Goal: Information Seeking & Learning: Learn about a topic

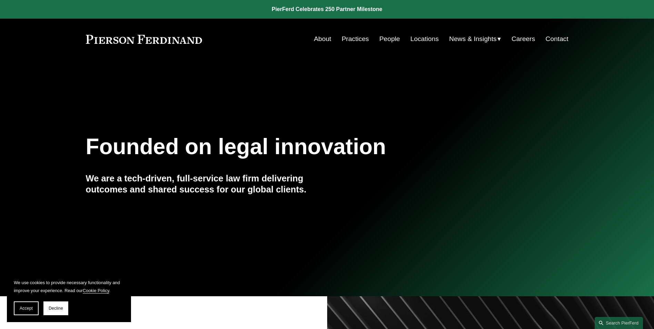
click at [384, 40] on link "People" at bounding box center [389, 38] width 21 height 13
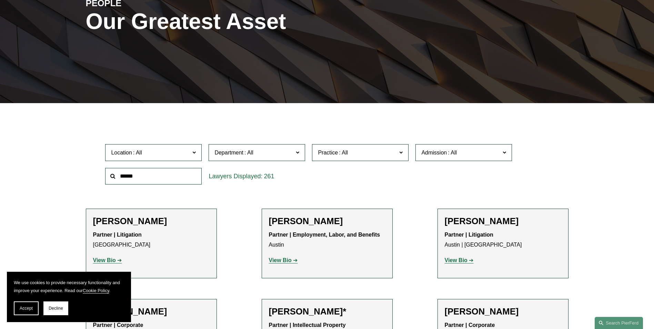
scroll to position [207, 0]
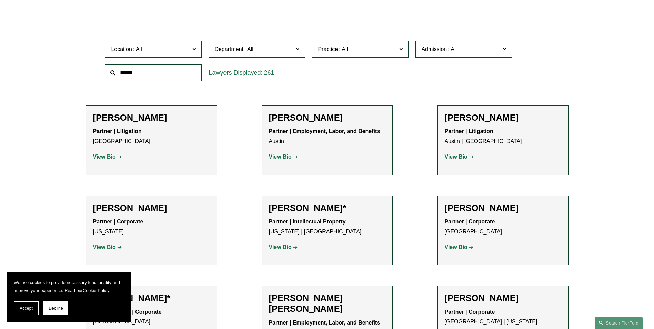
click at [29, 308] on span "Accept" at bounding box center [26, 308] width 13 height 5
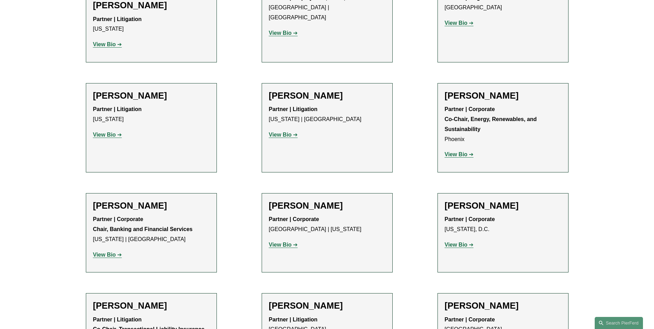
scroll to position [2240, 0]
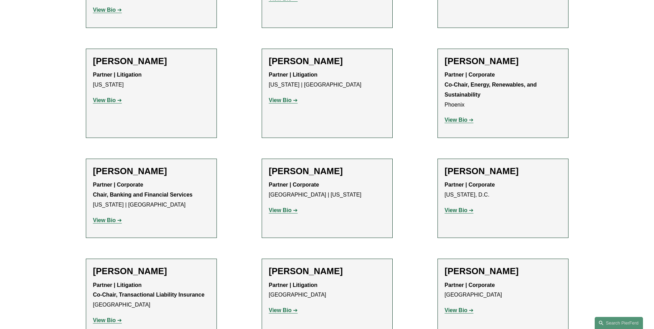
click at [448, 307] on strong "View Bio" at bounding box center [456, 310] width 23 height 6
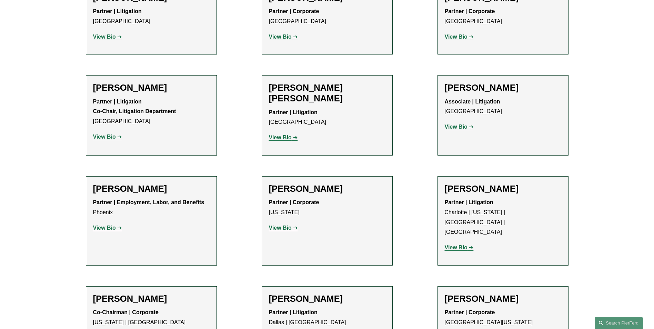
scroll to position [6342, 0]
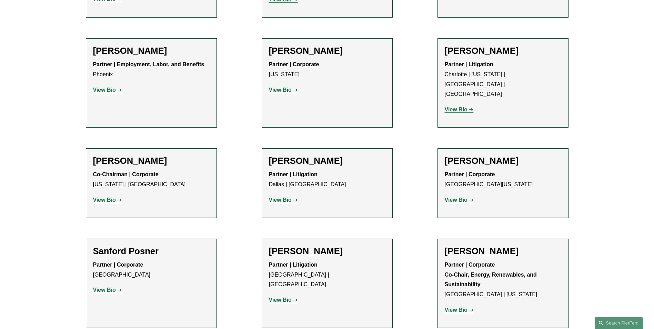
scroll to position [6480, 0]
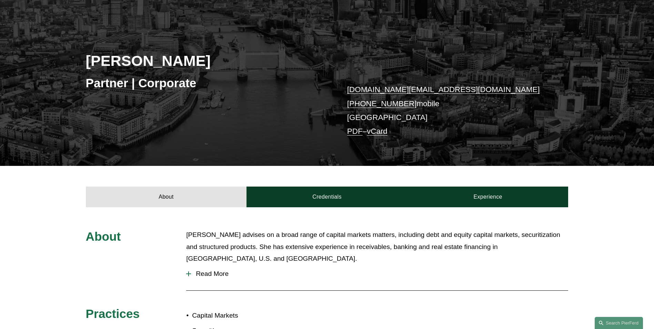
scroll to position [138, 0]
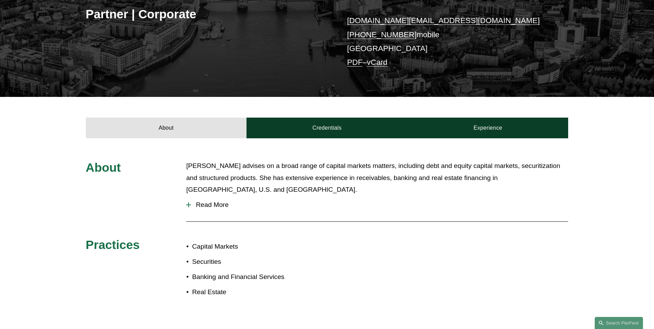
click at [222, 201] on span "Read More" at bounding box center [379, 205] width 377 height 8
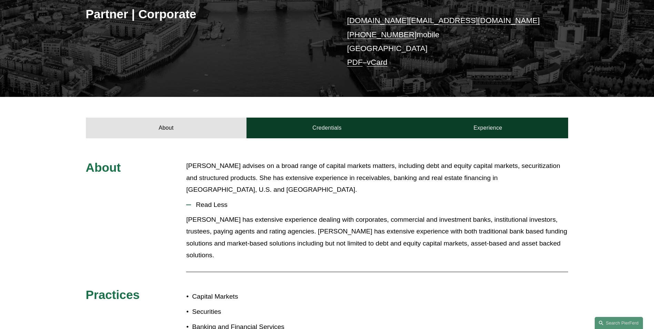
scroll to position [241, 0]
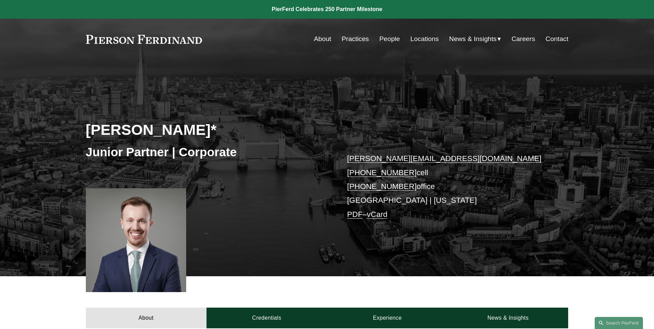
scroll to position [138, 0]
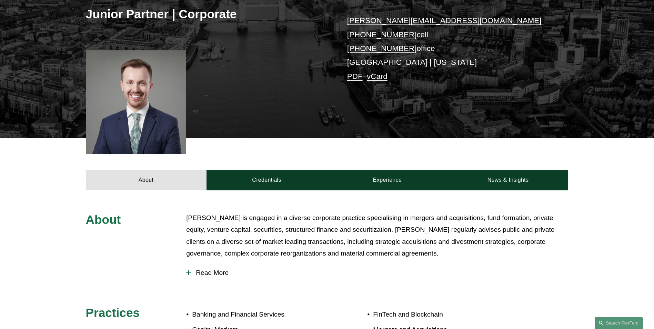
click at [216, 277] on button "Read More" at bounding box center [377, 273] width 382 height 18
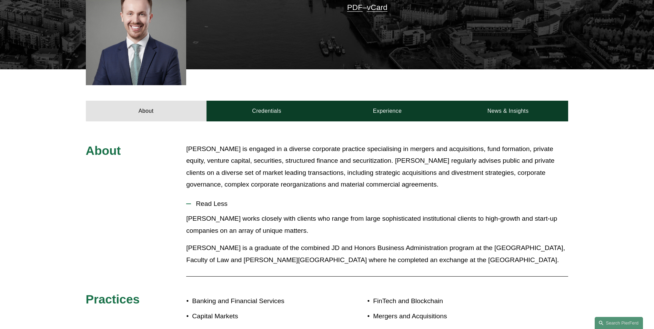
scroll to position [310, 0]
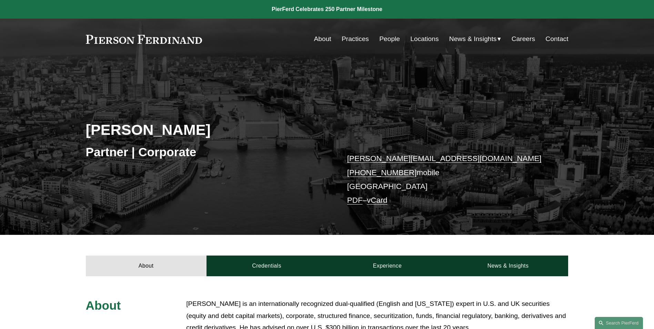
scroll to position [103, 0]
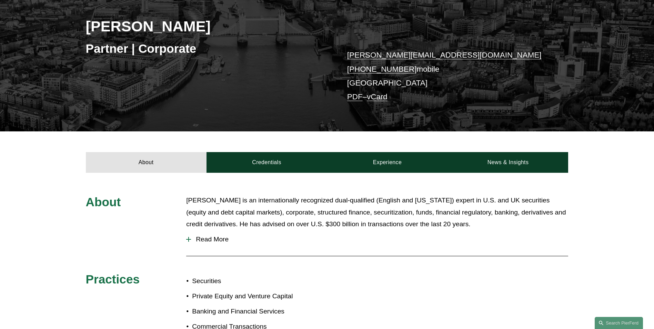
click at [212, 240] on span "Read More" at bounding box center [379, 239] width 377 height 8
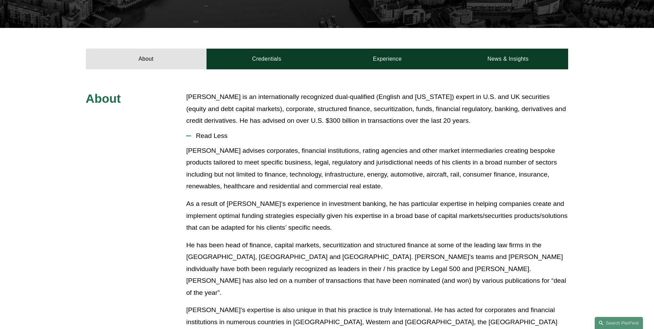
scroll to position [34, 0]
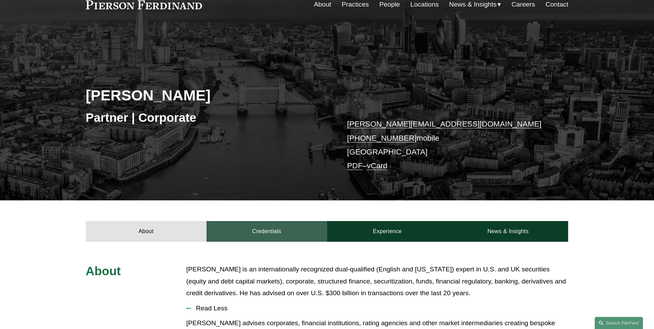
click at [274, 231] on link "Credentials" at bounding box center [266, 231] width 121 height 21
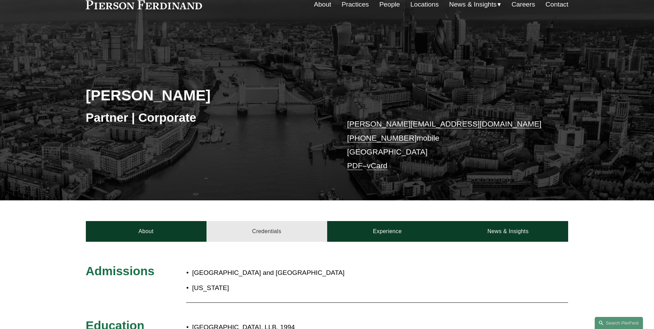
scroll to position [207, 0]
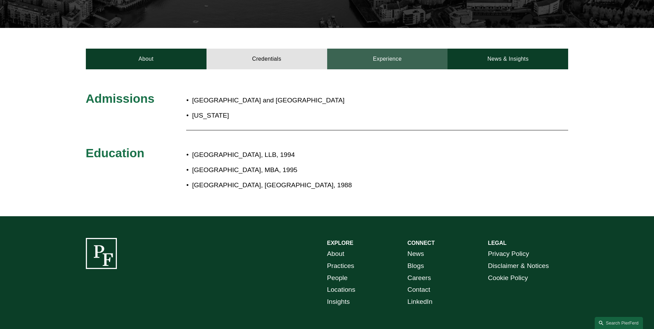
click at [393, 64] on link "Experience" at bounding box center [387, 59] width 121 height 21
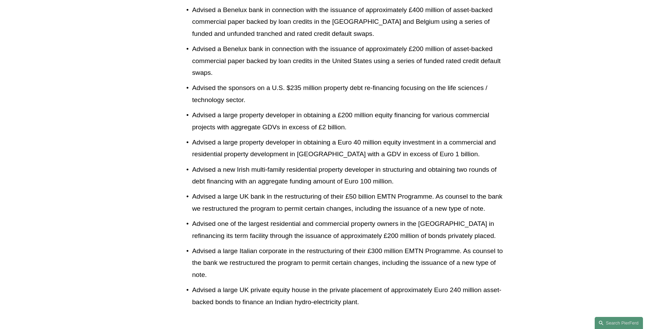
scroll to position [1436, 0]
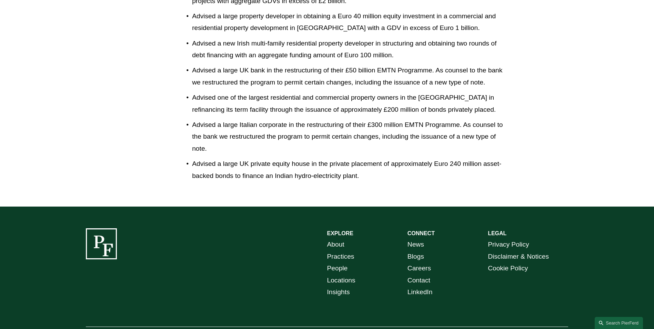
click at [331, 274] on link "Locations" at bounding box center [341, 280] width 28 height 12
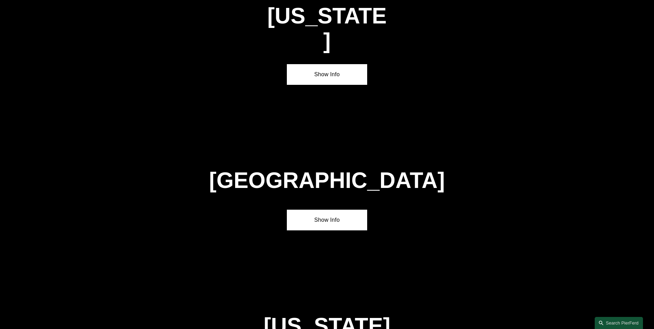
scroll to position [2516, 0]
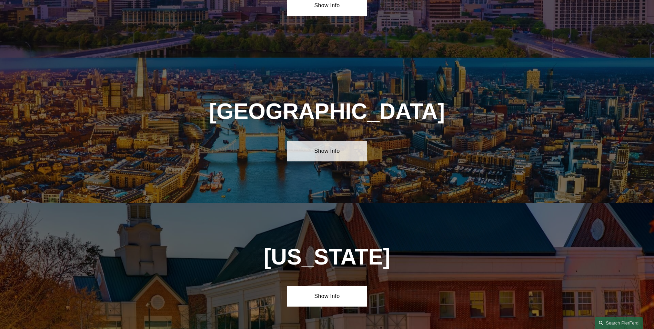
click at [333, 141] on link "Show Info" at bounding box center [327, 151] width 80 height 21
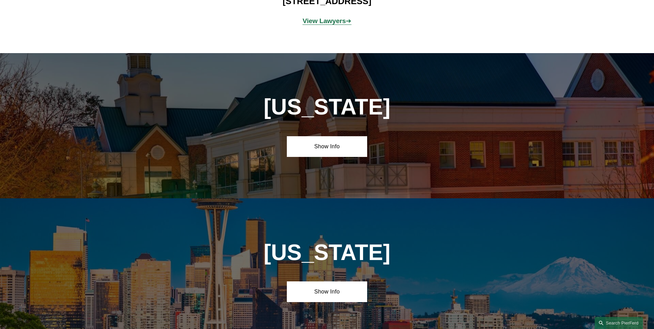
scroll to position [2964, 0]
